Goal: Task Accomplishment & Management: Manage account settings

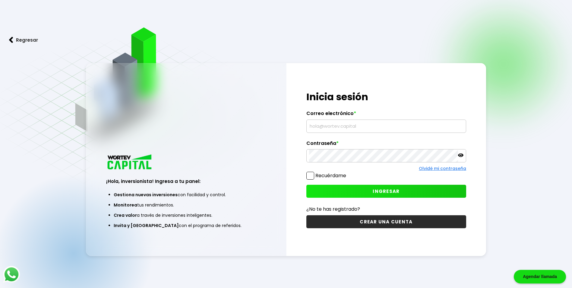
type input "[EMAIL_ADDRESS][DOMAIN_NAME]"
click at [364, 188] on button "INGRESAR" at bounding box center [386, 191] width 160 height 13
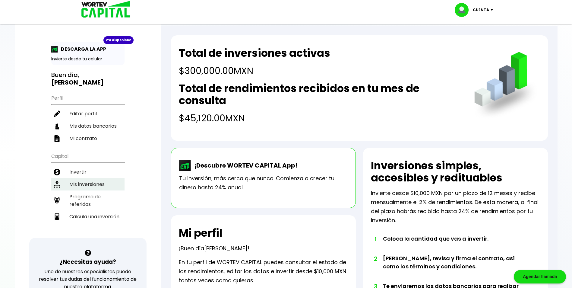
click at [100, 178] on li "Mis inversiones" at bounding box center [87, 184] width 73 height 12
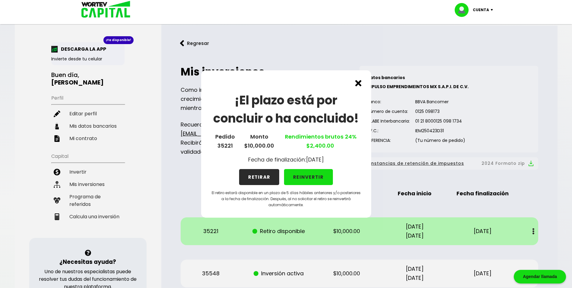
click at [261, 180] on button "RETIRAR" at bounding box center [259, 177] width 40 height 16
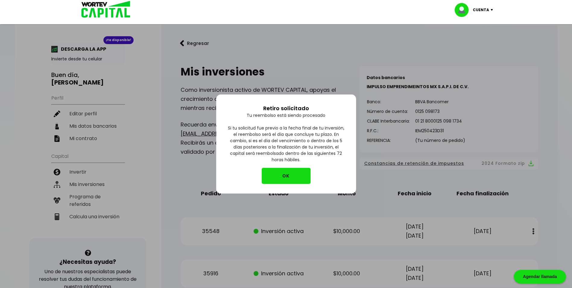
click at [292, 180] on button "OK" at bounding box center [286, 176] width 49 height 16
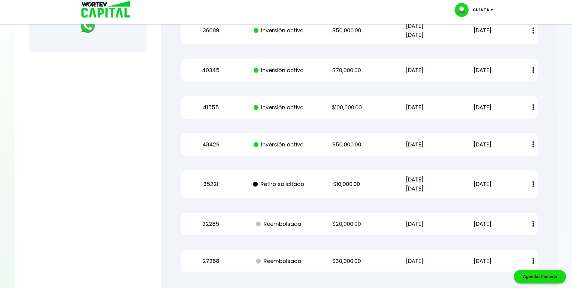
scroll to position [271, 0]
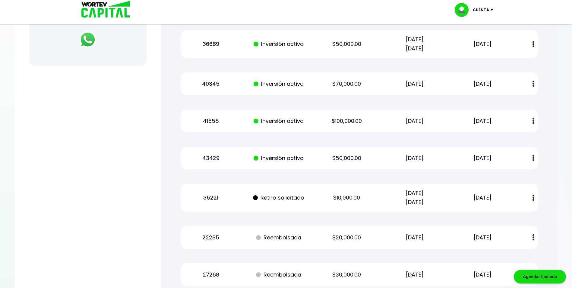
click at [284, 178] on div "Mis inversiones Como inversionista activo de WORTEV CAPITAL, apoyas el crecimie…" at bounding box center [359, 40] width 377 height 510
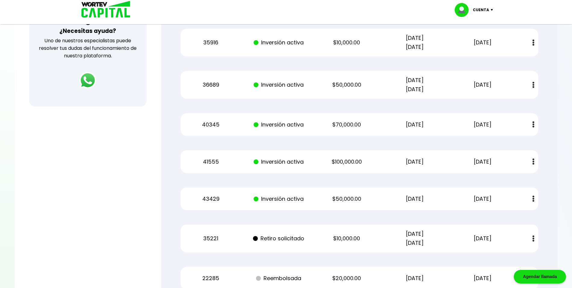
scroll to position [241, 0]
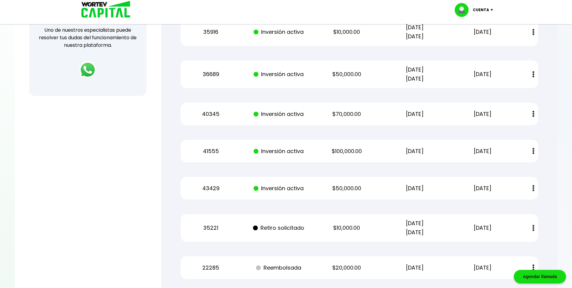
click at [534, 190] on button at bounding box center [533, 188] width 8 height 13
click at [147, 180] on div at bounding box center [286, 144] width 572 height 288
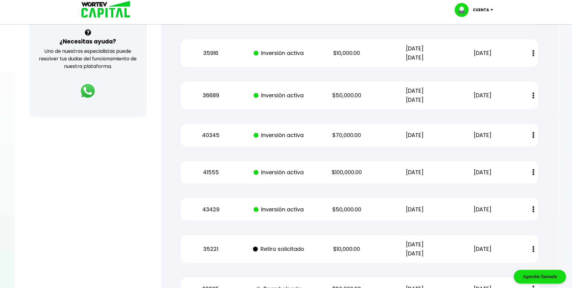
scroll to position [211, 0]
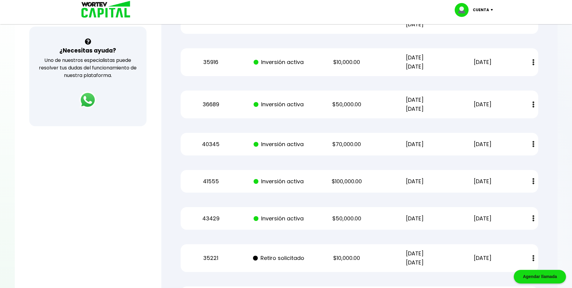
click at [389, 105] on p "[DATE] [DATE]" at bounding box center [414, 104] width 57 height 18
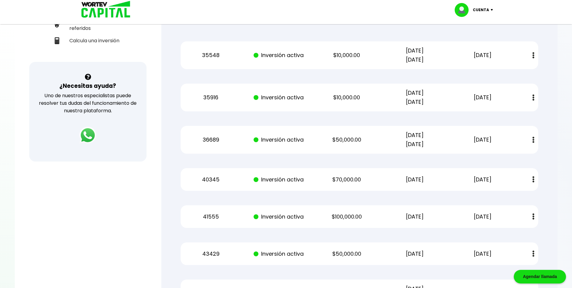
scroll to position [181, 0]
